Goal: Information Seeking & Learning: Learn about a topic

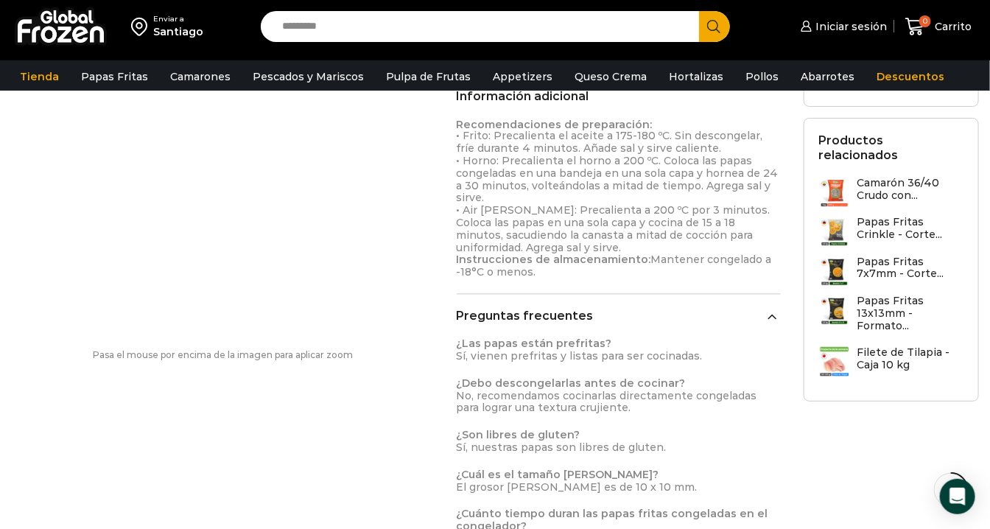
scroll to position [901, 0]
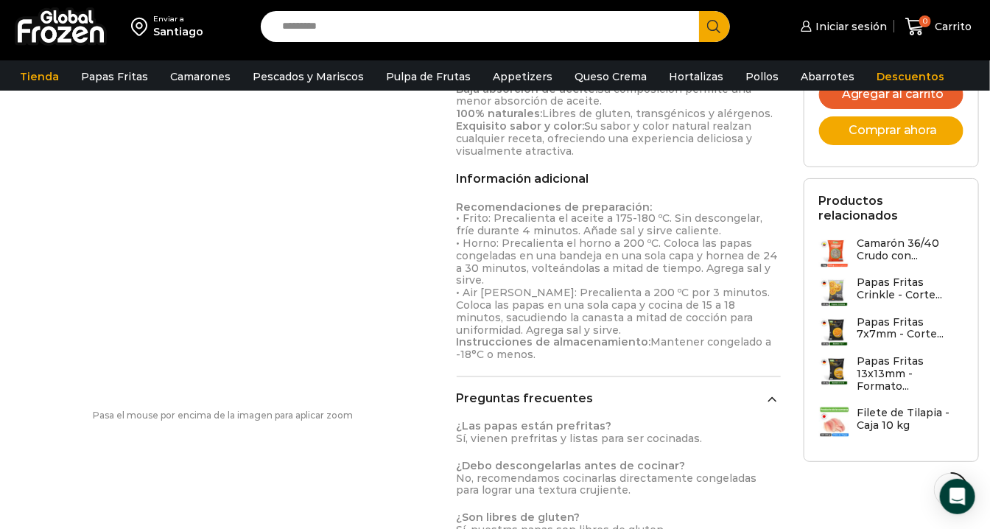
click at [887, 355] on h3 "Papas Fritas 13x13mm - Formato..." at bounding box center [911, 373] width 106 height 37
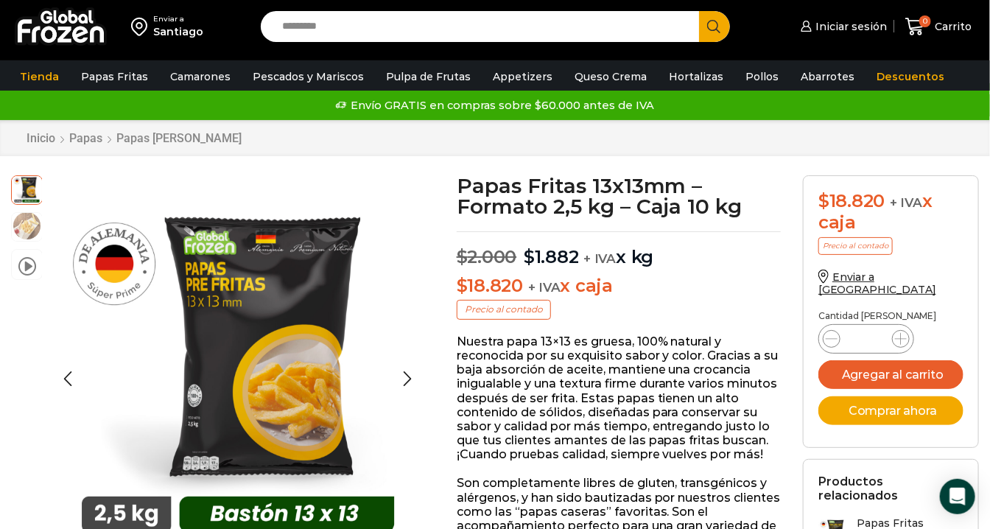
click at [30, 226] on img at bounding box center [27, 226] width 30 height 30
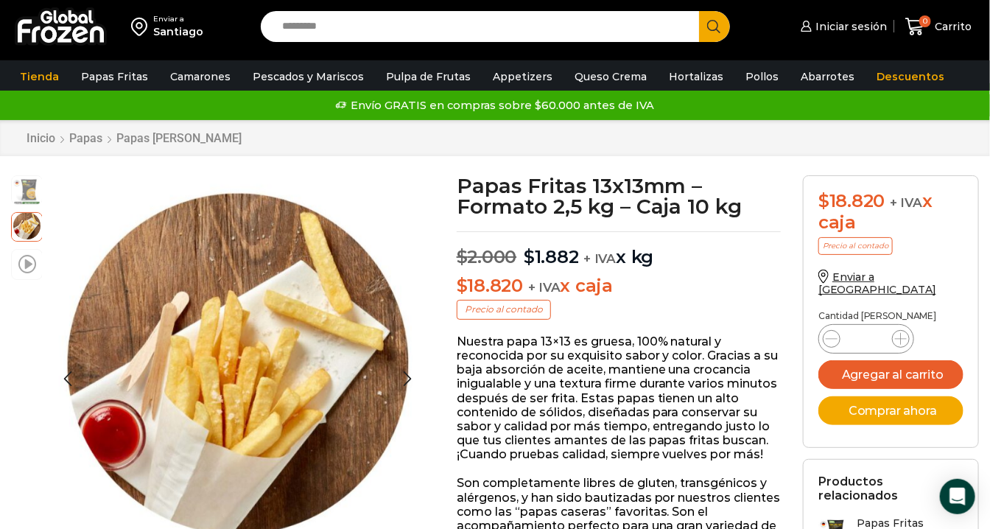
click at [32, 273] on li "video" at bounding box center [27, 264] width 32 height 31
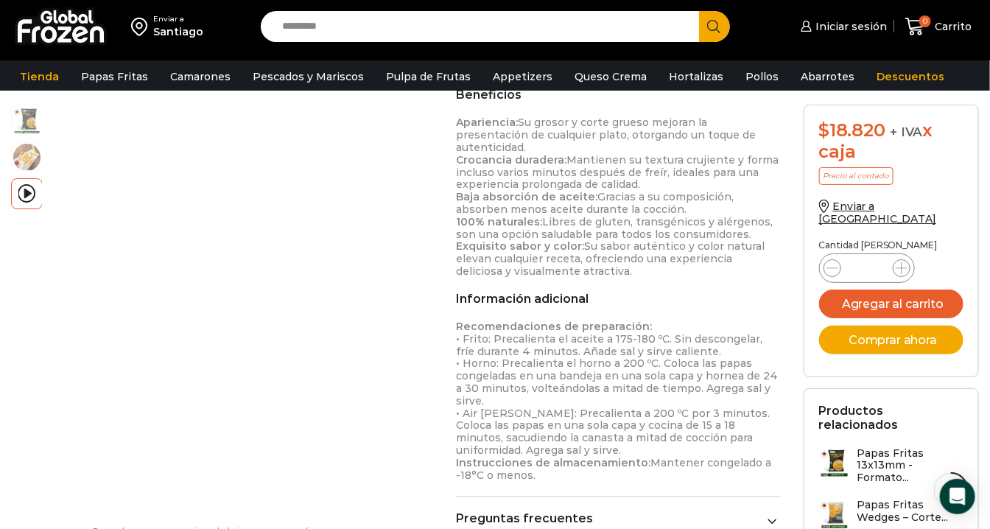
scroll to position [819, 0]
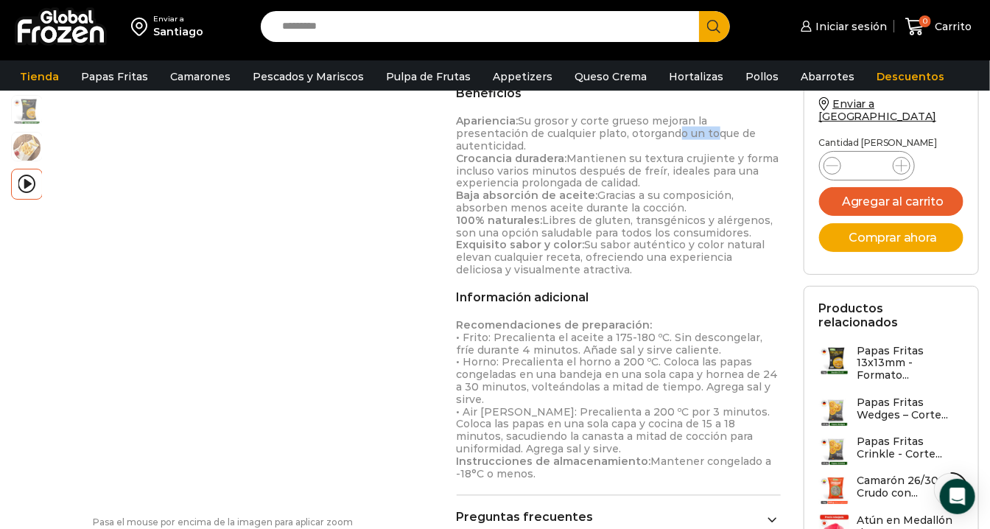
drag, startPoint x: 612, startPoint y: 133, endPoint x: 600, endPoint y: 133, distance: 12.5
click at [600, 133] on p "Apariencia: [PERSON_NAME] y corte grueso mejoran la presentación de cualquier p…" at bounding box center [619, 195] width 324 height 161
drag, startPoint x: 600, startPoint y: 133, endPoint x: 651, endPoint y: 145, distance: 52.2
click at [651, 145] on p "Apariencia: [PERSON_NAME] y corte grueso mejoran la presentación de cualquier p…" at bounding box center [619, 195] width 324 height 161
drag, startPoint x: 551, startPoint y: 169, endPoint x: 533, endPoint y: 169, distance: 18.4
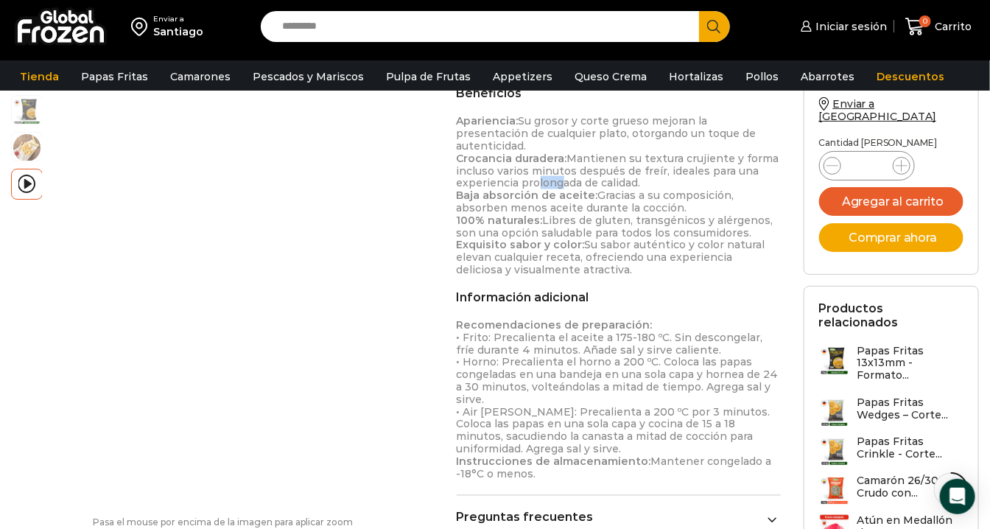
click at [533, 169] on p "Apariencia: [PERSON_NAME] y corte grueso mejoran la presentación de cualquier p…" at bounding box center [619, 195] width 324 height 161
drag, startPoint x: 533, startPoint y: 169, endPoint x: 543, endPoint y: 174, distance: 11.5
click at [543, 174] on p "Apariencia: [PERSON_NAME] y corte grueso mejoran la presentación de cualquier p…" at bounding box center [619, 195] width 324 height 161
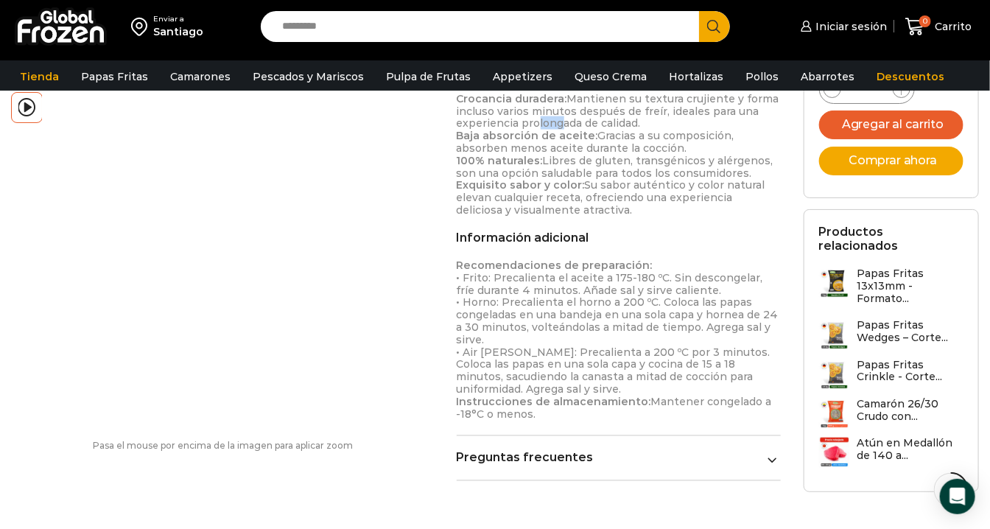
scroll to position [901, 0]
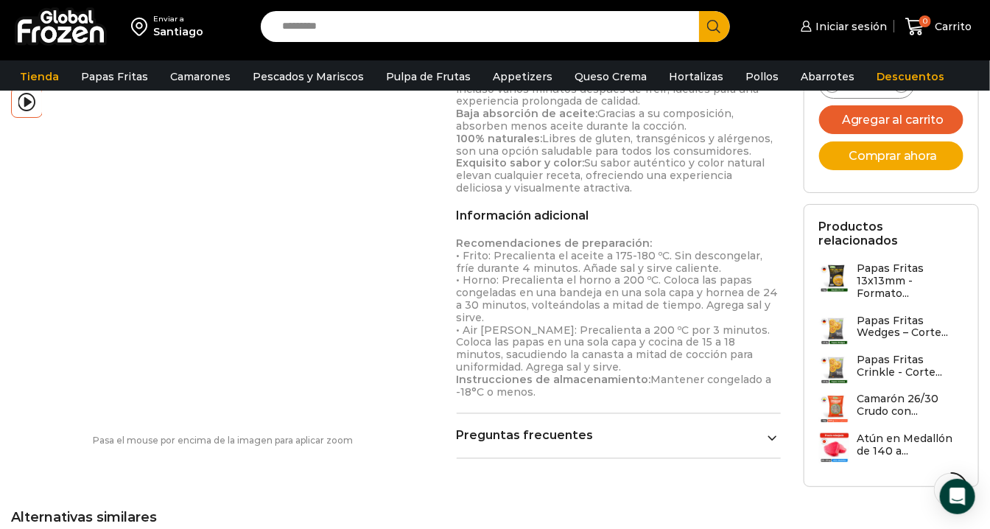
click at [659, 263] on p "Recomendaciones de preparación: • Frito: Precalienta el aceite a 175-180 ºC. Si…" at bounding box center [619, 318] width 324 height 161
click at [654, 257] on p "Recomendaciones de preparación: • Frito: Precalienta el aceite a 175-180 ºC. Si…" at bounding box center [619, 318] width 324 height 161
click at [646, 413] on div "Detalles del producto Tamaño [PERSON_NAME]: 13x 13 mm Tipo [PERSON_NAME]: Bastó…" at bounding box center [619, 160] width 324 height 597
click at [643, 429] on link "Preguntas frecuentes" at bounding box center [619, 436] width 324 height 14
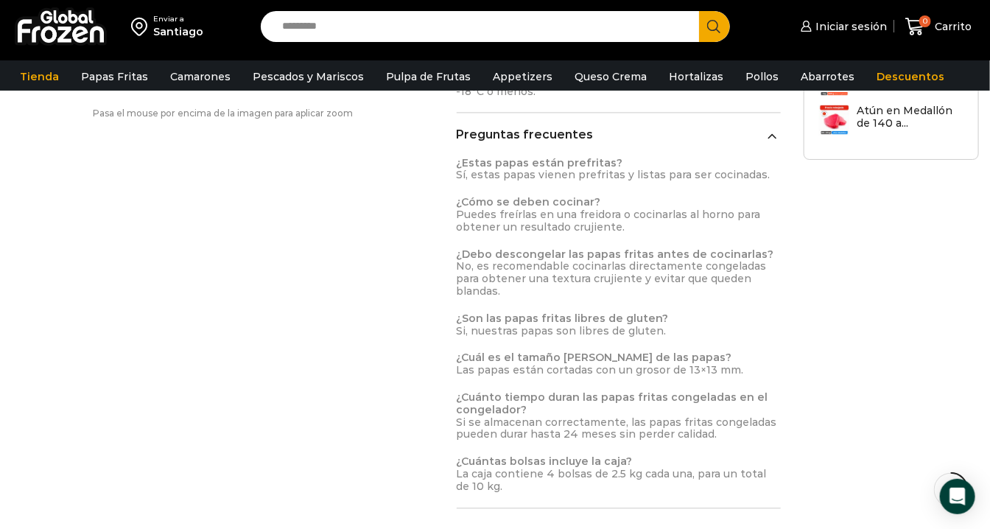
scroll to position [1228, 0]
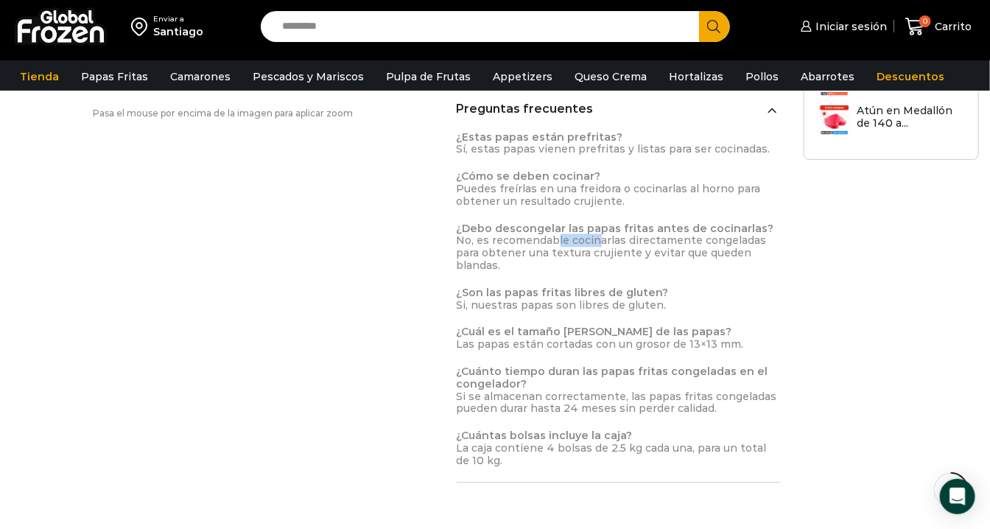
drag, startPoint x: 557, startPoint y: 226, endPoint x: 548, endPoint y: 226, distance: 8.8
click at [548, 226] on p "¿Debo descongelar las papas fritas antes de cocinarlas? No, es recomendable coc…" at bounding box center [619, 247] width 324 height 49
drag, startPoint x: 548, startPoint y: 226, endPoint x: 636, endPoint y: 244, distance: 89.6
click at [636, 244] on p "¿Debo descongelar las papas fritas antes de cocinarlas? No, es recomendable coc…" at bounding box center [619, 247] width 324 height 49
click at [514, 243] on p "¿Debo descongelar las papas fritas antes de cocinarlas? No, es recomendable coc…" at bounding box center [619, 247] width 324 height 49
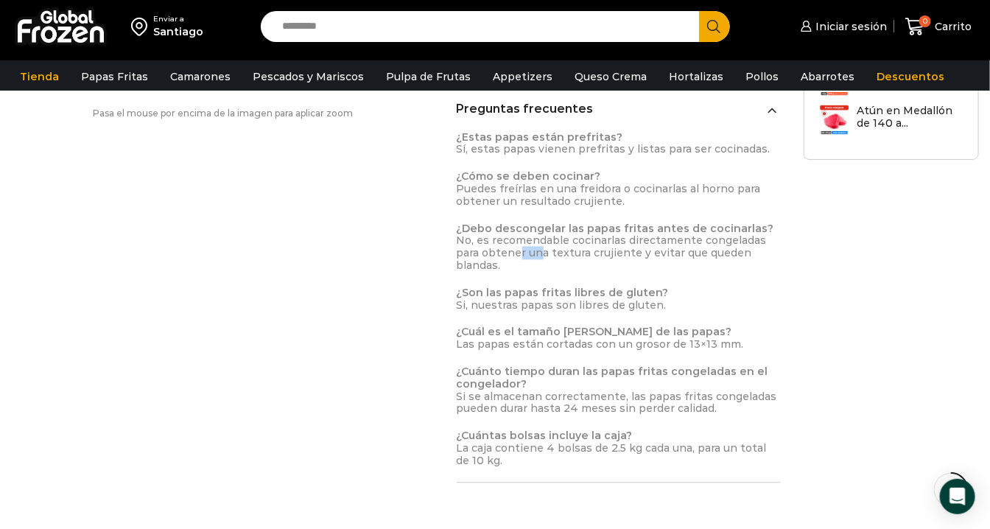
drag, startPoint x: 514, startPoint y: 243, endPoint x: 642, endPoint y: 246, distance: 128.3
click at [642, 246] on p "¿Debo descongelar las papas fritas antes de cocinarlas? No, es recomendable coc…" at bounding box center [619, 247] width 324 height 49
drag, startPoint x: 642, startPoint y: 246, endPoint x: 725, endPoint y: 272, distance: 87.2
click at [725, 272] on div "¿Estas papas están prefritas? Sí, estas papas vienen prefritas y listas para se…" at bounding box center [619, 299] width 324 height 336
drag, startPoint x: 584, startPoint y: 326, endPoint x: 559, endPoint y: 330, distance: 26.1
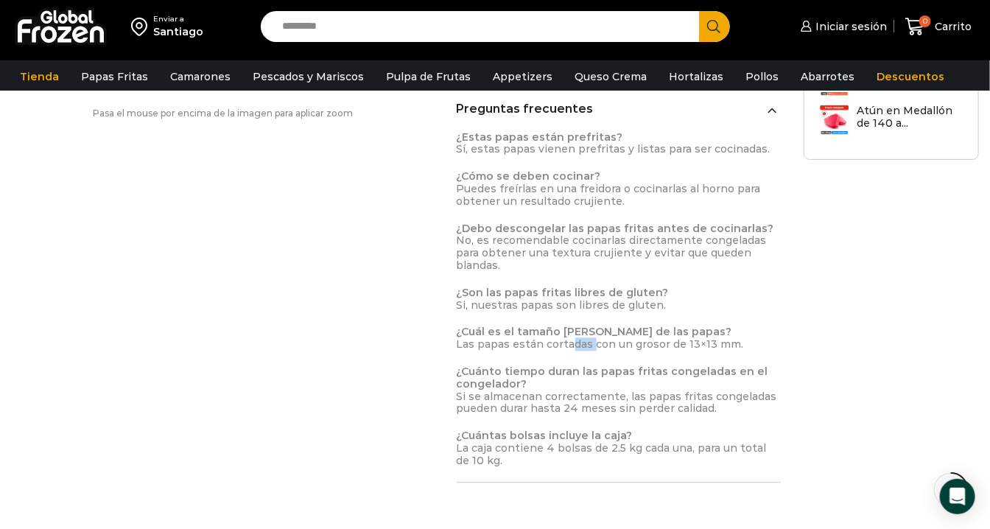
click at [559, 330] on p "¿Cuál es el tamaño [PERSON_NAME] de las papas? Las papas están cortadas con un …" at bounding box center [619, 338] width 324 height 25
drag, startPoint x: 559, startPoint y: 330, endPoint x: 649, endPoint y: 337, distance: 90.9
click at [649, 337] on p "¿Cuál es el tamaño [PERSON_NAME] de las papas? Las papas están cortadas con un …" at bounding box center [619, 338] width 324 height 25
